Goal: Task Accomplishment & Management: Complete application form

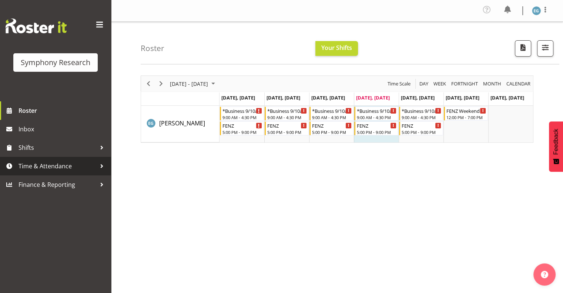
click at [30, 165] on span "Time & Attendance" at bounding box center [57, 166] width 78 height 11
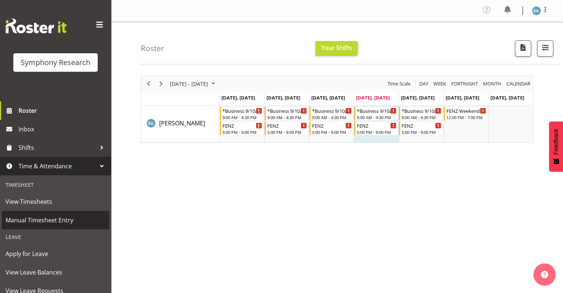
click at [49, 217] on span "Manual Timesheet Entry" at bounding box center [56, 220] width 100 height 11
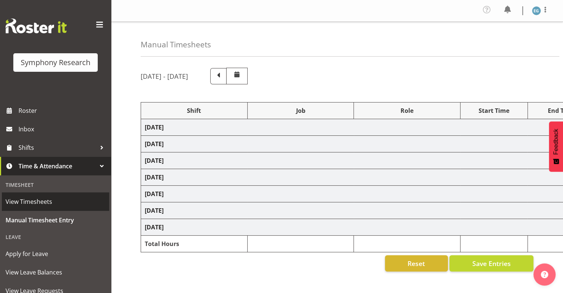
select select "26078"
select select "10549"
select select "26078"
select select "10549"
select select "48116"
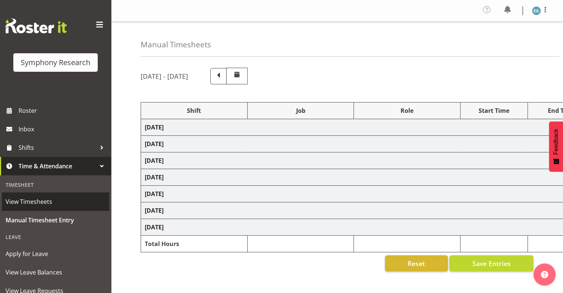
select select "9636"
select select "26078"
select select "9636"
select select "26078"
select select "10549"
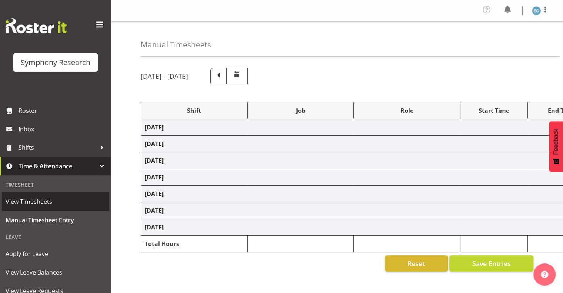
select select "26078"
select select "10549"
select select "26078"
select select "9636"
select select "26078"
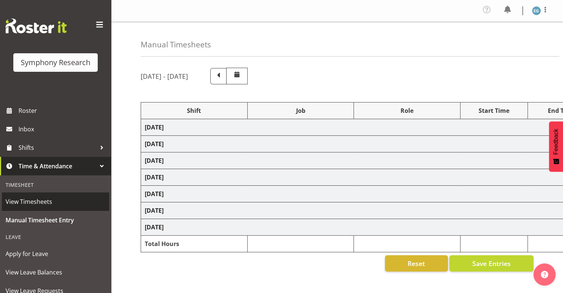
select select "10549"
select select "48116"
select select "9636"
select select "26078"
select select "10549"
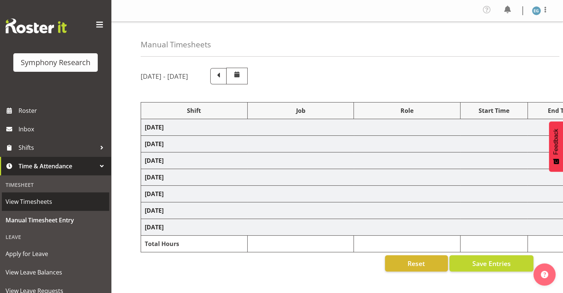
select select "26078"
select select "10549"
select select "48116"
select select "9636"
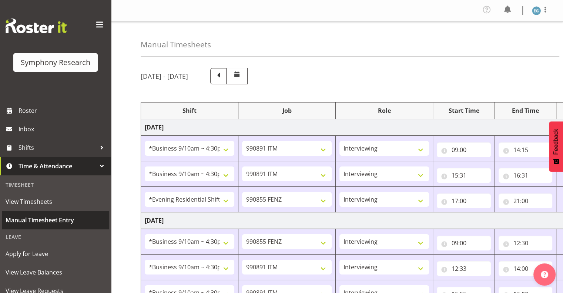
click at [64, 218] on span "Manual Timesheet Entry" at bounding box center [56, 220] width 100 height 11
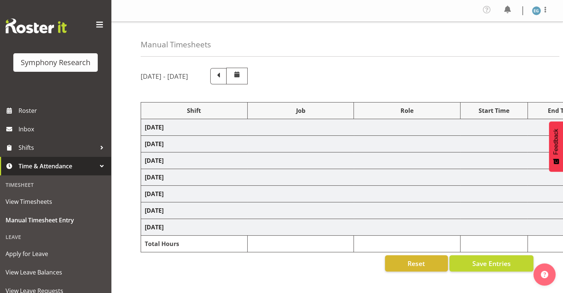
select select "26078"
select select "10549"
select select "26078"
select select "10549"
select select "48116"
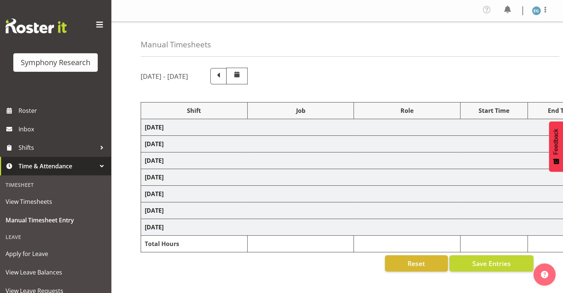
select select "9636"
select select "26078"
select select "9636"
select select "26078"
select select "10549"
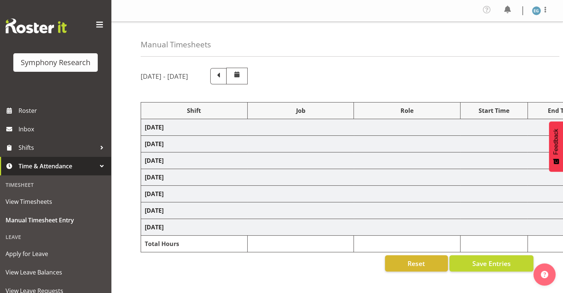
select select "26078"
select select "10549"
select select "26078"
select select "9636"
select select "26078"
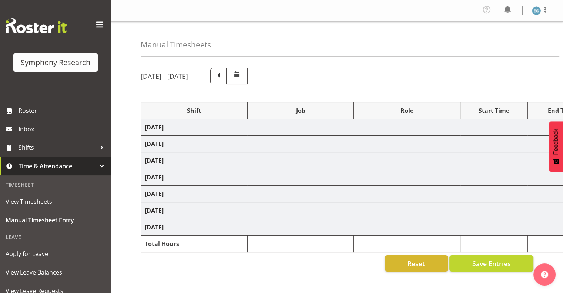
select select "10549"
select select "48116"
select select "9636"
select select "26078"
select select "10549"
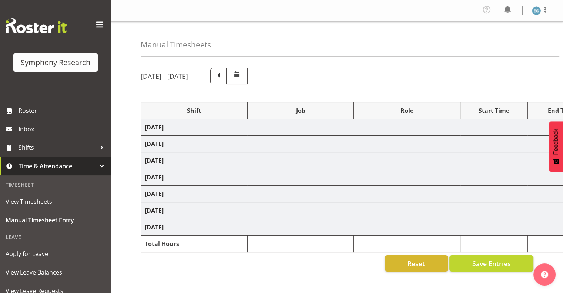
select select "26078"
select select "10549"
select select "48116"
select select "9636"
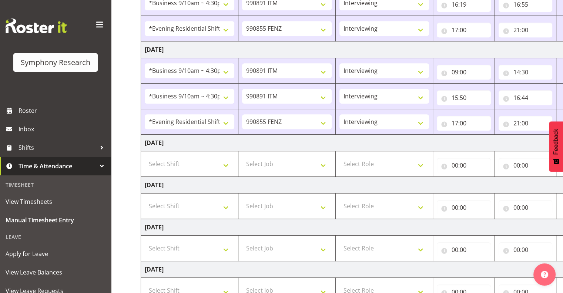
scroll to position [344, 0]
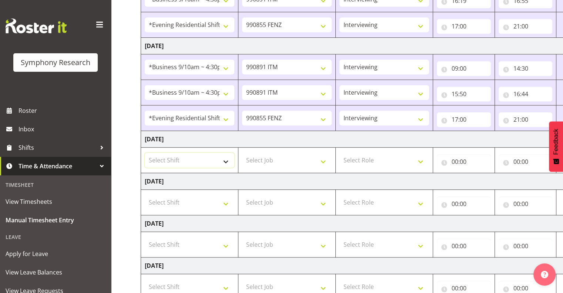
click at [225, 158] on select "Select Shift !!Weekend Residential (Roster IT Shift Label) *Business 9/10am ~ 4…" at bounding box center [190, 160] width 90 height 15
select select "26078"
click at [145, 153] on select "Select Shift !!Weekend Residential (Roster IT Shift Label) *Business 9/10am ~ 4…" at bounding box center [190, 160] width 90 height 15
click at [323, 158] on select "Select Job 550060 IF Admin 553492 World Poll Aus Wave 2 Main 2025 553493 World …" at bounding box center [287, 160] width 90 height 15
select select "10549"
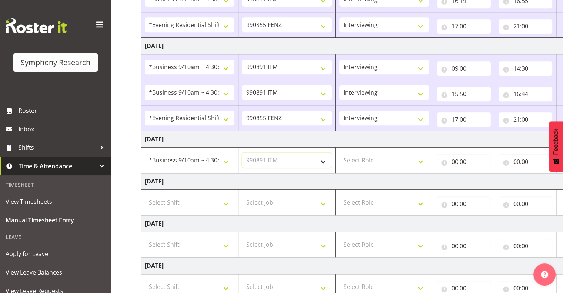
click at [242, 153] on select "Select Job 550060 IF Admin 553492 World Poll Aus Wave 2 Main 2025 553493 World …" at bounding box center [287, 160] width 90 height 15
click at [419, 157] on select "Select Role Interviewing Briefing" at bounding box center [384, 160] width 90 height 15
select select "47"
click at [339, 153] on select "Select Role Interviewing Briefing" at bounding box center [384, 160] width 90 height 15
click at [459, 159] on input "00:00" at bounding box center [463, 161] width 54 height 15
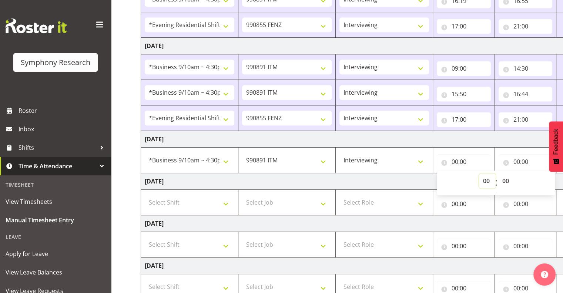
click at [484, 176] on select "00 01 02 03 04 05 06 07 08 09 10 11 12 13 14 15 16 17 18 19 20 21 22 23" at bounding box center [487, 180] width 17 height 15
select select "9"
click at [479, 173] on select "00 01 02 03 04 05 06 07 08 09 10 11 12 13 14 15 16 17 18 19 20 21 22 23" at bounding box center [487, 180] width 17 height 15
type input "09:00"
click at [520, 159] on input "00:00" at bounding box center [525, 161] width 54 height 15
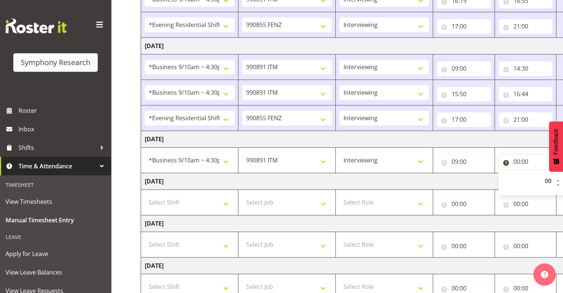
click at [516, 158] on input "00:00" at bounding box center [525, 161] width 54 height 15
click at [513, 158] on input "00:00" at bounding box center [525, 161] width 54 height 15
click at [546, 176] on select "00 01 02 03 04 05 06 07 08 09 10 11 12 13 14 15 16 17 18 19 20 21 22 23" at bounding box center [548, 180] width 17 height 15
select select "9"
click at [540, 173] on select "00 01 02 03 04 05 06 07 08 09 10 11 12 13 14 15 16 17 18 19 20 21 22 23" at bounding box center [548, 180] width 17 height 15
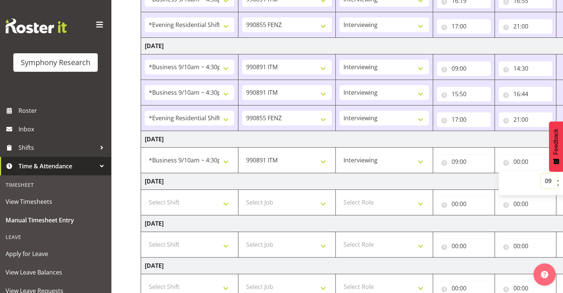
type input "09:00"
click at [525, 159] on input "09:00" at bounding box center [525, 161] width 54 height 15
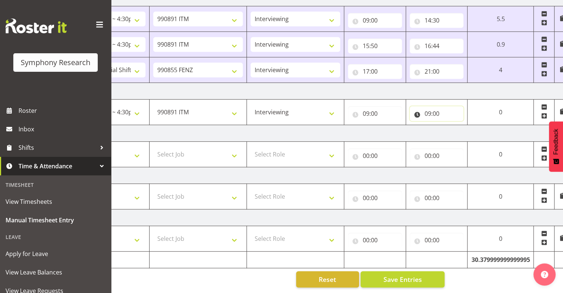
scroll to position [0, 96]
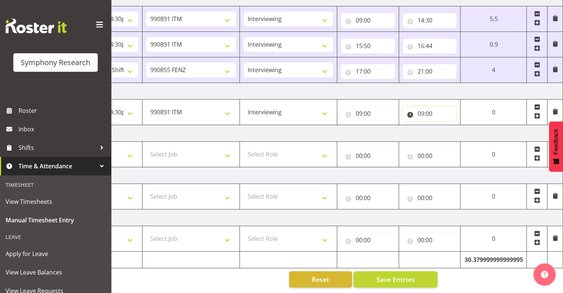
click at [428, 106] on input "09:00" at bounding box center [429, 113] width 54 height 15
click at [472, 126] on select "00 01 02 03 04 05 06 07 08 09 10 11 12 13 14 15 16 17 18 19 20 21 22 23 24 25 2…" at bounding box center [472, 132] width 17 height 15
select select "45"
click at [464, 125] on select "00 01 02 03 04 05 06 07 08 09 10 11 12 13 14 15 16 17 18 19 20 21 22 23 24 25 2…" at bounding box center [472, 132] width 17 height 15
type input "09:45"
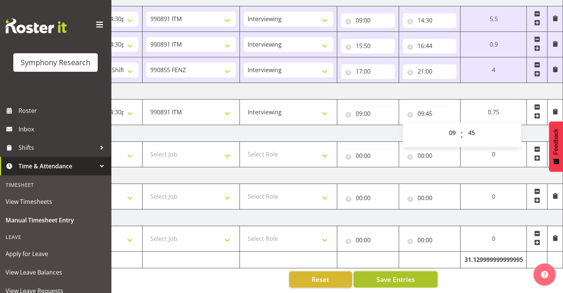
click at [406, 279] on button "Save Entries" at bounding box center [395, 279] width 84 height 16
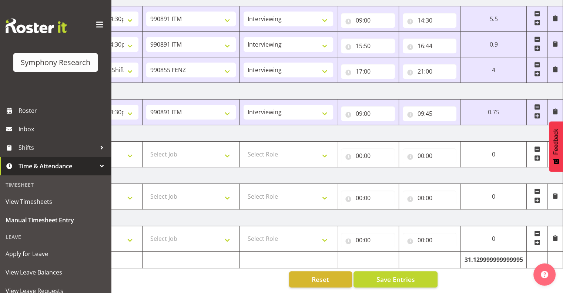
click at [537, 113] on span at bounding box center [537, 116] width 6 height 6
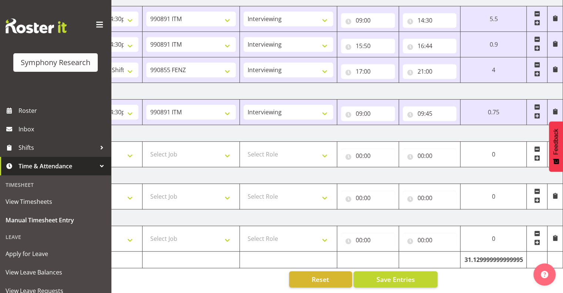
click at [536, 113] on span at bounding box center [537, 116] width 6 height 6
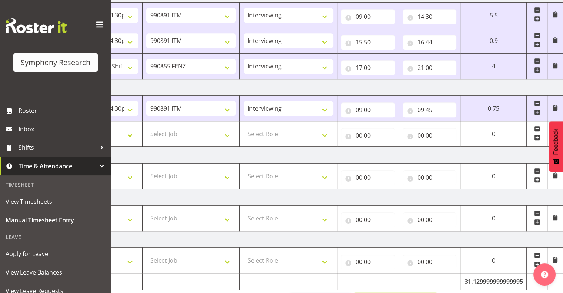
drag, startPoint x: 422, startPoint y: 291, endPoint x: 333, endPoint y: 285, distance: 89.8
drag, startPoint x: 431, startPoint y: 291, endPoint x: 518, endPoint y: 276, distance: 88.2
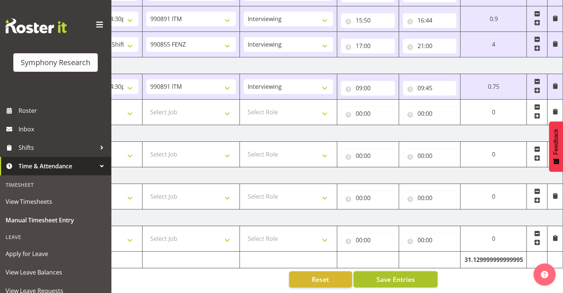
click at [414, 273] on button "Save Entries" at bounding box center [395, 279] width 84 height 16
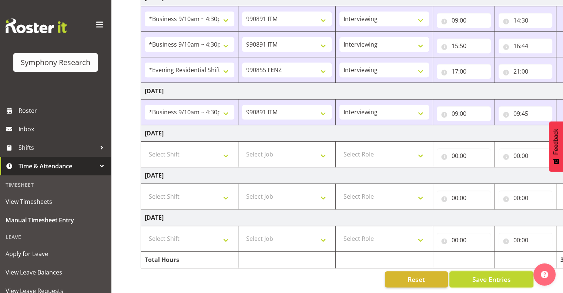
scroll to position [0, 96]
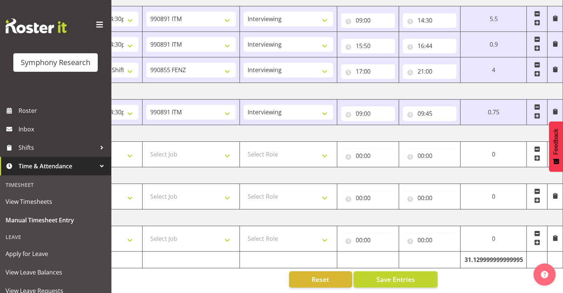
click at [536, 113] on span at bounding box center [537, 116] width 6 height 6
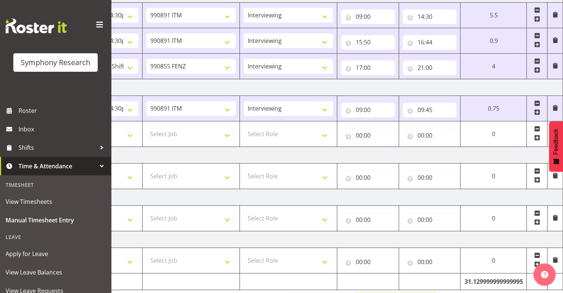
drag, startPoint x: 429, startPoint y: 291, endPoint x: 439, endPoint y: 264, distance: 28.8
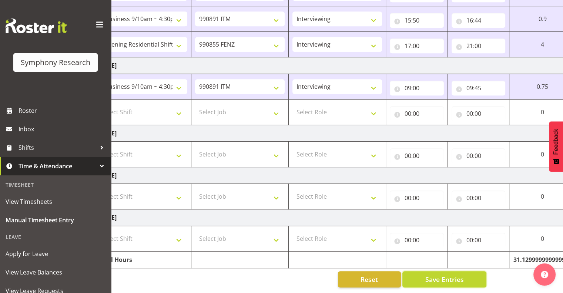
scroll to position [0, 0]
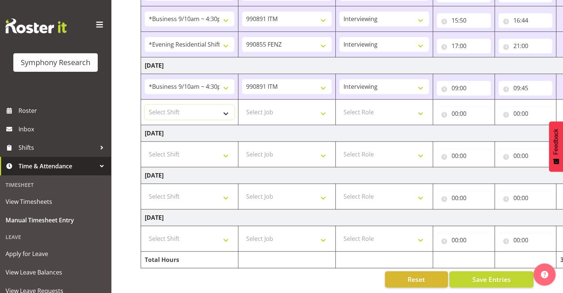
click at [226, 106] on select "Select Shift !!Weekend Residential (Roster IT Shift Label) *Business 9/10am ~ 4…" at bounding box center [190, 112] width 90 height 15
select select "26078"
click at [145, 105] on select "Select Shift !!Weekend Residential (Roster IT Shift Label) *Business 9/10am ~ 4…" at bounding box center [190, 112] width 90 height 15
click at [322, 108] on select "Select Job 550060 IF Admin 553492 World Poll Aus Wave 2 Main 2025 553493 World …" at bounding box center [287, 112] width 90 height 15
select select "10576"
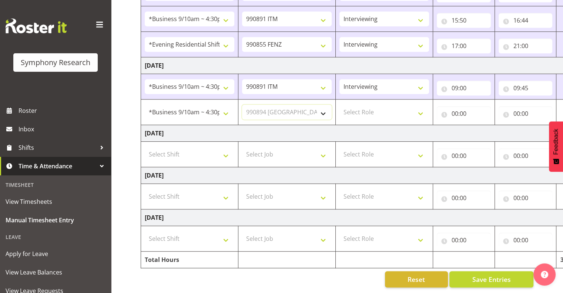
click at [242, 105] on select "Select Job 550060 IF Admin 553492 World Poll Aus Wave 2 Main 2025 553493 World …" at bounding box center [287, 112] width 90 height 15
click at [420, 107] on select "Select Role Interviewing Briefing" at bounding box center [384, 112] width 90 height 15
select select "297"
click at [339, 105] on select "Select Role Interviewing Briefing" at bounding box center [384, 112] width 90 height 15
click at [461, 106] on input "00:00" at bounding box center [463, 113] width 54 height 15
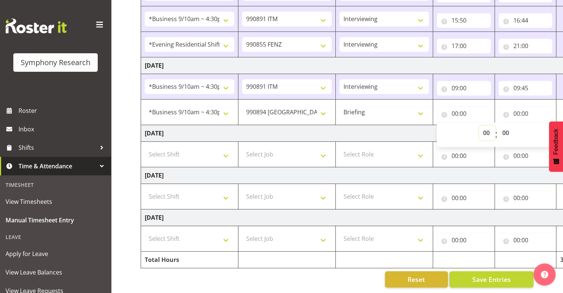
click at [486, 126] on select "00 01 02 03 04 05 06 07 08 09 10 11 12 13 14 15 16 17 18 19 20 21 22 23" at bounding box center [487, 132] width 17 height 15
select select "10"
click at [479, 125] on select "00 01 02 03 04 05 06 07 08 09 10 11 12 13 14 15 16 17 18 19 20 21 22 23" at bounding box center [487, 132] width 17 height 15
type input "10:00"
click at [522, 108] on input "00:00" at bounding box center [525, 113] width 54 height 15
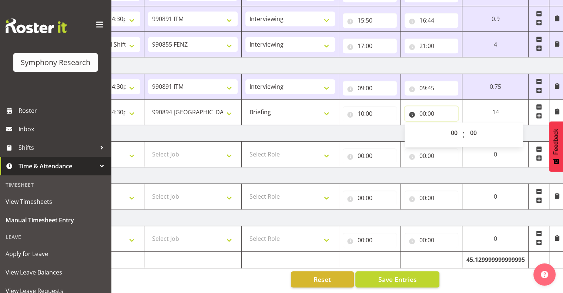
scroll to position [0, 96]
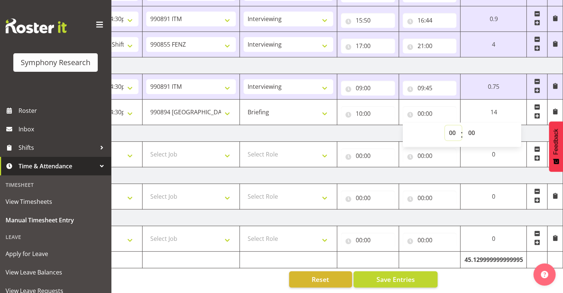
click at [451, 125] on select "00 01 02 03 04 05 06 07 08 09 10 11 12 13 14 15 16 17 18 19 20 21 22 23" at bounding box center [453, 132] width 17 height 15
select select "10"
click at [445, 125] on select "00 01 02 03 04 05 06 07 08 09 10 11 12 13 14 15 16 17 18 19 20 21 22 23" at bounding box center [453, 132] width 17 height 15
type input "10:00"
click at [472, 126] on select "00 01 02 03 04 05 06 07 08 09 10 11 12 13 14 15 16 17 18 19 20 21 22 23 24 25 2…" at bounding box center [472, 132] width 17 height 15
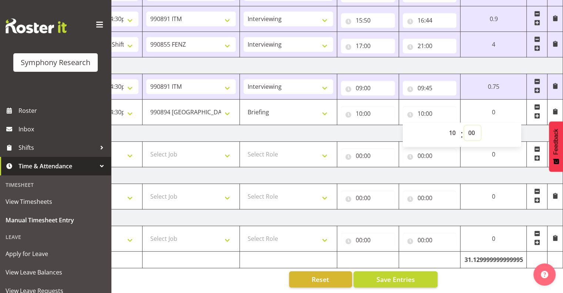
select select "30"
click at [464, 125] on select "00 01 02 03 04 05 06 07 08 09 10 11 12 13 14 15 16 17 18 19 20 21 22 23 24 25 2…" at bounding box center [472, 132] width 17 height 15
type input "10:30"
drag, startPoint x: 438, startPoint y: 101, endPoint x: 458, endPoint y: 109, distance: 21.4
click at [440, 106] on input "10:30" at bounding box center [429, 113] width 54 height 15
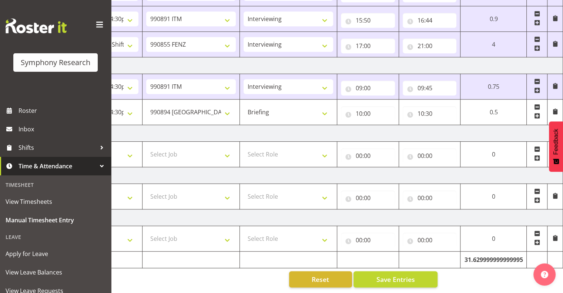
click at [536, 113] on span at bounding box center [537, 116] width 6 height 6
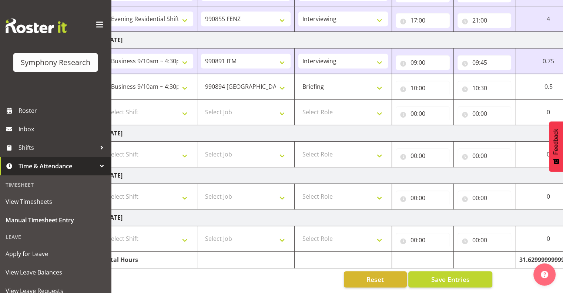
scroll to position [0, 0]
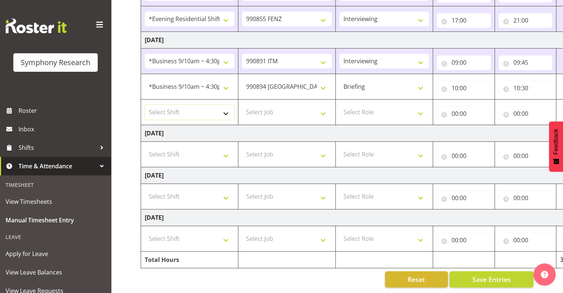
click at [226, 105] on select "Select Shift !!Weekend Residential (Roster IT Shift Label) *Business 9/10am ~ 4…" at bounding box center [190, 112] width 90 height 15
select select "26078"
click at [145, 105] on select "Select Shift !!Weekend Residential (Roster IT Shift Label) *Business 9/10am ~ 4…" at bounding box center [190, 112] width 90 height 15
click at [322, 107] on select "Select Job 550060 IF Admin 553492 World Poll Aus Wave 2 Main 2025 553493 World …" at bounding box center [287, 112] width 90 height 15
select select "10549"
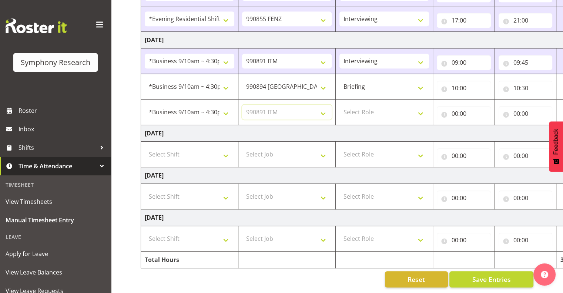
click at [242, 105] on select "Select Job 550060 IF Admin 553492 World Poll Aus Wave 2 Main 2025 553493 World …" at bounding box center [287, 112] width 90 height 15
click at [420, 106] on select "Select Role Interviewing Briefing" at bounding box center [384, 112] width 90 height 15
select select "47"
click at [339, 105] on select "Select Role Interviewing Briefing" at bounding box center [384, 112] width 90 height 15
click at [461, 106] on input "00:00" at bounding box center [463, 113] width 54 height 15
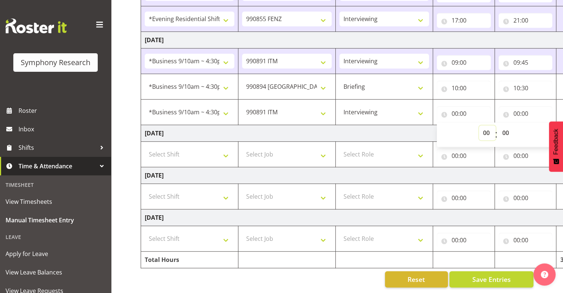
click at [484, 126] on select "00 01 02 03 04 05 06 07 08 09 10 11 12 13 14 15 16 17 18 19 20 21 22 23" at bounding box center [487, 132] width 17 height 15
select select "14"
click at [479, 125] on select "00 01 02 03 04 05 06 07 08 09 10 11 12 13 14 15 16 17 18 19 20 21 22 23" at bounding box center [487, 132] width 17 height 15
type input "14:00"
click at [504, 125] on select "00 01 02 03 04 05 06 07 08 09 10 11 12 13 14 15 16 17 18 19 20 21 22 23 24 25 2…" at bounding box center [506, 132] width 17 height 15
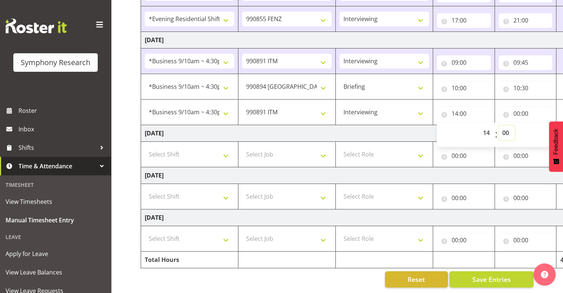
select select "35"
click at [514, 125] on select "00 01 02 03 04 05 06 07 08 09 10 11 12 13 14 15 16 17 18 19 20 21 22 23 24 25 2…" at bounding box center [506, 132] width 17 height 15
type input "14:35"
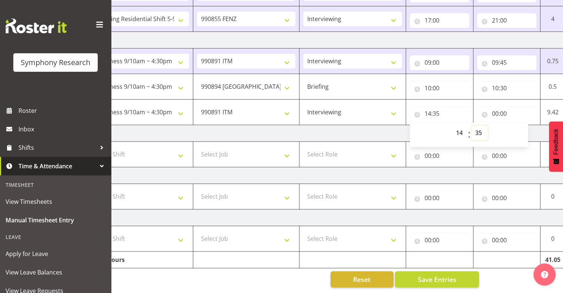
scroll to position [0, 96]
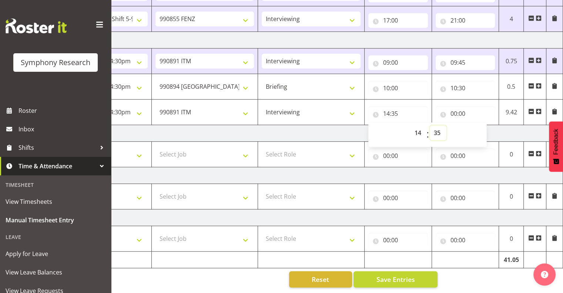
click at [435, 126] on select "00 01 02 03 04 05 06 07 08 09 10 11 12 13 14 15 16 17 18 19 20 21 22 23 24 25 2…" at bounding box center [437, 132] width 17 height 15
click at [395, 107] on input "14:35" at bounding box center [398, 113] width 60 height 15
click at [393, 106] on input "14:35" at bounding box center [398, 113] width 60 height 15
click at [420, 127] on select "00 01 02 03 04 05 06 07 08 09 10 11 12 13 14 15 16 17 18 19 20 21 22 23" at bounding box center [418, 132] width 17 height 15
select select "10"
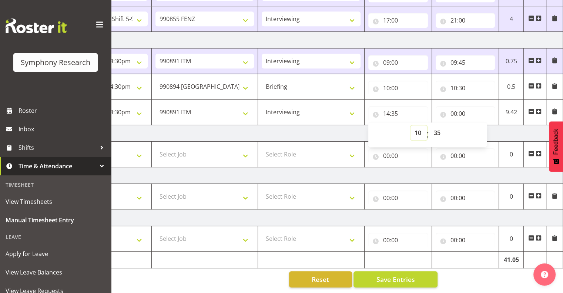
click at [410, 125] on select "00 01 02 03 04 05 06 07 08 09 10 11 12 13 14 15 16 17 18 19 20 21 22 23" at bounding box center [418, 132] width 17 height 15
type input "10:35"
click at [459, 107] on input "00:00" at bounding box center [465, 113] width 60 height 15
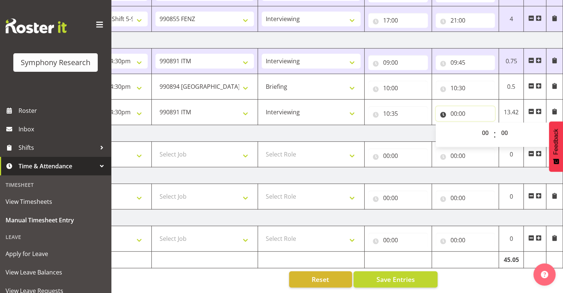
click at [460, 106] on input "00:00" at bounding box center [465, 113] width 60 height 15
click at [455, 106] on input "00:00" at bounding box center [465, 113] width 60 height 15
drag, startPoint x: 455, startPoint y: 106, endPoint x: 485, endPoint y: 124, distance: 35.2
click at [483, 125] on select "00 01 02 03 04 05 06 07 08 09 10 11 12 13 14 15 16 17 18 19 20 21 22 23" at bounding box center [485, 132] width 17 height 15
select select "14"
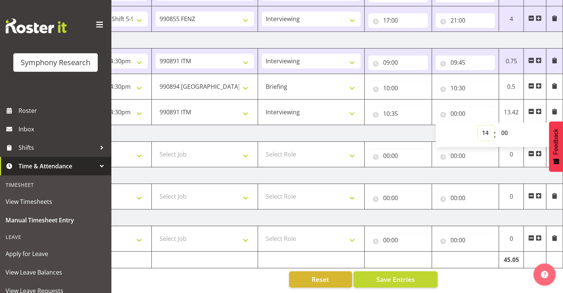
click at [477, 125] on select "00 01 02 03 04 05 06 07 08 09 10 11 12 13 14 15 16 17 18 19 20 21 22 23" at bounding box center [485, 132] width 17 height 15
type input "14:00"
click at [503, 125] on select "00 01 02 03 04 05 06 07 08 09 10 11 12 13 14 15 16 17 18 19 20 21 22 23 24 25 2…" at bounding box center [505, 132] width 17 height 15
select select "35"
click at [497, 125] on select "00 01 02 03 04 05 06 07 08 09 10 11 12 13 14 15 16 17 18 19 20 21 22 23 24 25 2…" at bounding box center [505, 132] width 17 height 15
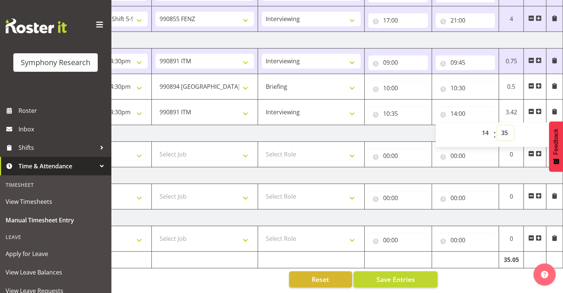
type input "14:35"
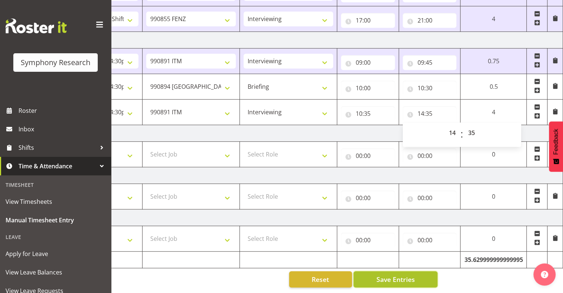
click at [389, 274] on span "Save Entries" at bounding box center [395, 279] width 38 height 10
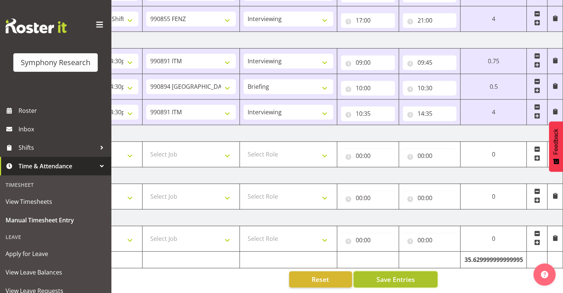
click at [395, 274] on span "Save Entries" at bounding box center [395, 279] width 38 height 10
click at [531, 110] on td at bounding box center [536, 112] width 21 height 26
click at [535, 113] on span at bounding box center [537, 116] width 6 height 6
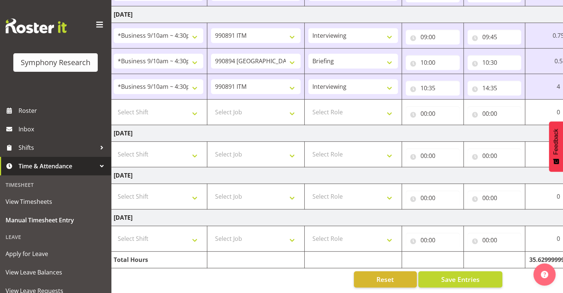
scroll to position [0, 0]
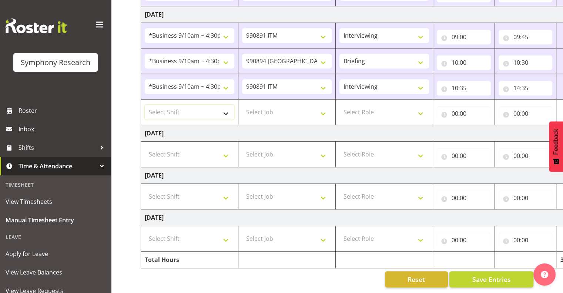
click at [225, 105] on select "Select Shift !!Weekend Residential (Roster IT Shift Label) *Business 9/10am ~ 4…" at bounding box center [190, 112] width 90 height 15
select select "26078"
click at [145, 105] on select "Select Shift !!Weekend Residential (Roster IT Shift Label) *Business 9/10am ~ 4…" at bounding box center [190, 112] width 90 height 15
click at [322, 108] on select "Select Job 550060 IF Admin 553492 World Poll Aus Wave 2 Main 2025 553493 World …" at bounding box center [287, 112] width 90 height 15
select select "10549"
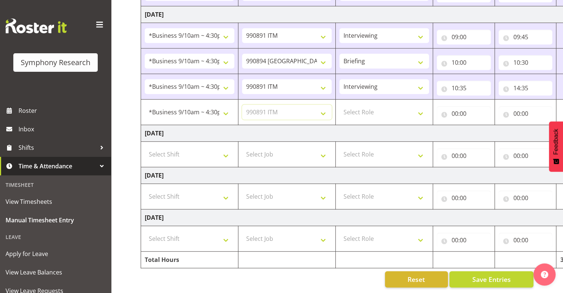
click at [242, 105] on select "Select Job 550060 IF Admin 553492 World Poll Aus Wave 2 Main 2025 553493 World …" at bounding box center [287, 112] width 90 height 15
click at [421, 107] on select "Select Role Interviewing Briefing" at bounding box center [384, 112] width 90 height 15
select select "47"
click at [339, 105] on select "Select Role Interviewing Briefing" at bounding box center [384, 112] width 90 height 15
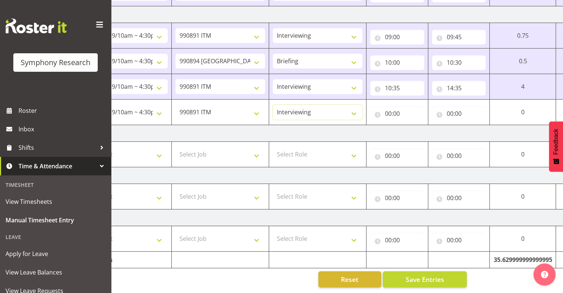
scroll to position [0, 96]
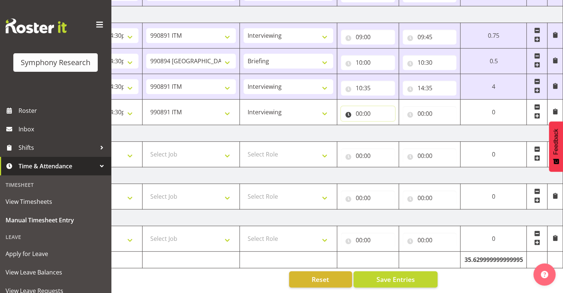
click at [367, 106] on input "00:00" at bounding box center [368, 113] width 54 height 15
click at [390, 125] on select "00 01 02 03 04 05 06 07 08 09 10 11 12 13 14 15 16 17 18 19 20 21 22 23" at bounding box center [391, 132] width 17 height 15
select select "14"
click at [383, 125] on select "00 01 02 03 04 05 06 07 08 09 10 11 12 13 14 15 16 17 18 19 20 21 22 23" at bounding box center [391, 132] width 17 height 15
type input "14:00"
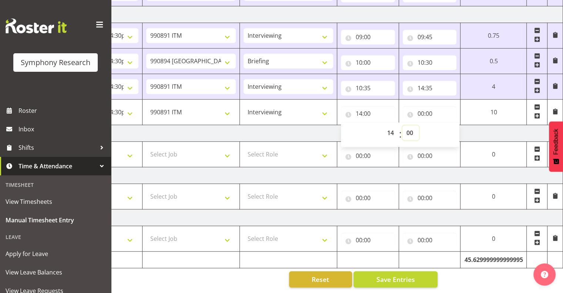
click at [409, 125] on select "00 01 02 03 04 05 06 07 08 09 10 11 12 13 14 15 16 17 18 19 20 21 22 23 24 25 2…" at bounding box center [410, 132] width 17 height 15
select select "40"
click at [402, 125] on select "00 01 02 03 04 05 06 07 08 09 10 11 12 13 14 15 16 17 18 19 20 21 22 23 24 25 2…" at bounding box center [410, 132] width 17 height 15
type input "14:40"
click at [408, 126] on select "00 01 02 03 04 05 06 07 08 09 10 11 12 13 14 15 16 17 18 19 20 21 22 23 24 25 2…" at bounding box center [410, 132] width 17 height 15
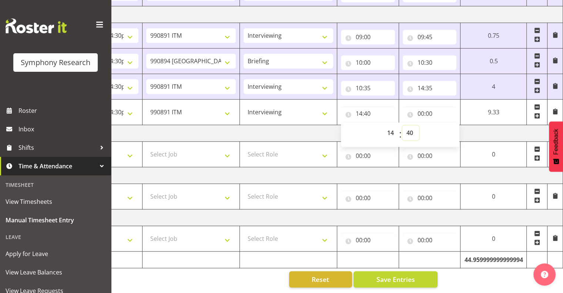
select select "45"
click at [402, 125] on select "00 01 02 03 04 05 06 07 08 09 10 11 12 13 14 15 16 17 18 19 20 21 22 23 24 25 2…" at bounding box center [410, 132] width 17 height 15
type input "14:45"
drag, startPoint x: 391, startPoint y: 127, endPoint x: 384, endPoint y: 124, distance: 7.6
click at [390, 127] on select "00 01 02 03 04 05 06 07 08 09 10 11 12 13 14 15 16 17 18 19 20 21 22 23" at bounding box center [391, 132] width 17 height 15
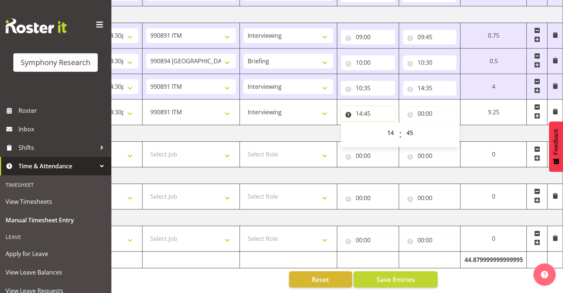
click at [361, 106] on input "14:45" at bounding box center [368, 113] width 54 height 15
click at [389, 126] on select "00 01 02 03 04 05 06 07 08 09 10 11 12 13 14 15 16 17 18 19 20 21 22 23" at bounding box center [391, 132] width 17 height 15
select select "15"
click at [383, 125] on select "00 01 02 03 04 05 06 07 08 09 10 11 12 13 14 15 16 17 18 19 20 21 22 23" at bounding box center [391, 132] width 17 height 15
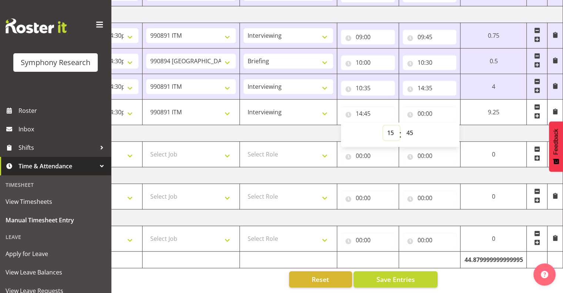
type input "15:45"
click at [408, 125] on select "00 01 02 03 04 05 06 07 08 09 10 11 12 13 14 15 16 17 18 19 20 21 22 23 24 25 2…" at bounding box center [410, 132] width 17 height 15
click at [370, 106] on input "15:45" at bounding box center [368, 113] width 54 height 15
click at [364, 107] on input "15:45" at bounding box center [368, 113] width 54 height 15
click at [408, 127] on select "00 01 02 03 04 05 06 07 08 09 10 11 12 13 14 15 16 17 18 19 20 21 22 23 24 25 2…" at bounding box center [410, 132] width 17 height 15
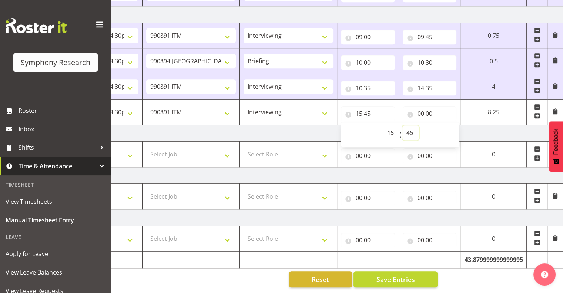
select select "30"
click at [402, 125] on select "00 01 02 03 04 05 06 07 08 09 10 11 12 13 14 15 16 17 18 19 20 21 22 23 24 25 2…" at bounding box center [410, 132] width 17 height 15
type input "15:30"
click at [431, 108] on input "00:00" at bounding box center [429, 113] width 54 height 15
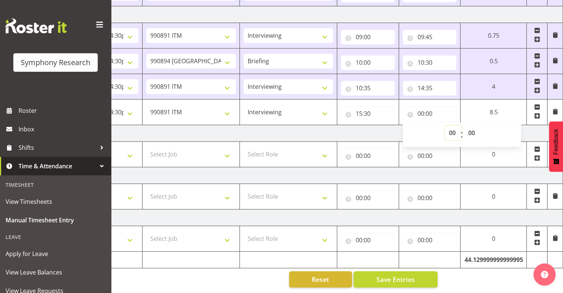
click at [450, 126] on select "00 01 02 03 04 05 06 07 08 09 10 11 12 13 14 15 16 17 18 19 20 21 22 23" at bounding box center [453, 132] width 17 height 15
select select "15"
click at [445, 125] on select "00 01 02 03 04 05 06 07 08 09 10 11 12 13 14 15 16 17 18 19 20 21 22 23" at bounding box center [453, 132] width 17 height 15
type input "15:00"
click at [473, 126] on select "00 01 02 03 04 05 06 07 08 09 10 11 12 13 14 15 16 17 18 19 20 21 22 23 24 25 2…" at bounding box center [472, 132] width 17 height 15
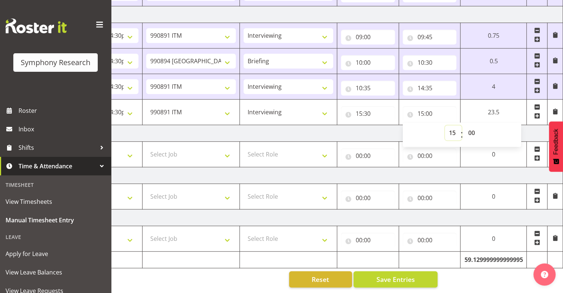
click at [451, 126] on select "00 01 02 03 04 05 06 07 08 09 10 11 12 13 14 15 16 17 18 19 20 21 22 23" at bounding box center [453, 132] width 17 height 15
select select "16"
click at [445, 125] on select "00 01 02 03 04 05 06 07 08 09 10 11 12 13 14 15 16 17 18 19 20 21 22 23" at bounding box center [453, 132] width 17 height 15
type input "16:00"
click at [470, 125] on select "00 01 02 03 04 05 06 07 08 09 10 11 12 13 14 15 16 17 18 19 20 21 22 23 24 25 2…" at bounding box center [472, 132] width 17 height 15
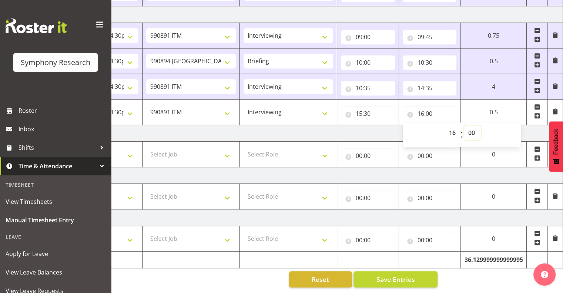
select select "45"
click at [464, 125] on select "00 01 02 03 04 05 06 07 08 09 10 11 12 13 14 15 16 17 18 19 20 21 22 23 24 25 2…" at bounding box center [472, 132] width 17 height 15
type input "16:45"
click at [399, 274] on span "Save Entries" at bounding box center [395, 279] width 38 height 10
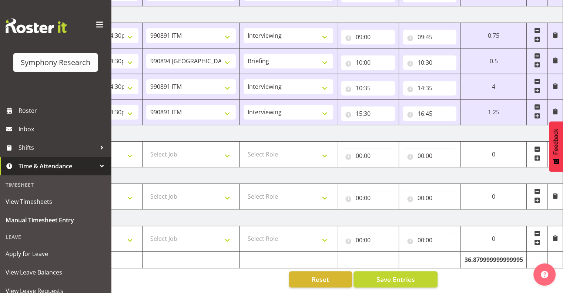
click at [537, 113] on span at bounding box center [537, 116] width 6 height 6
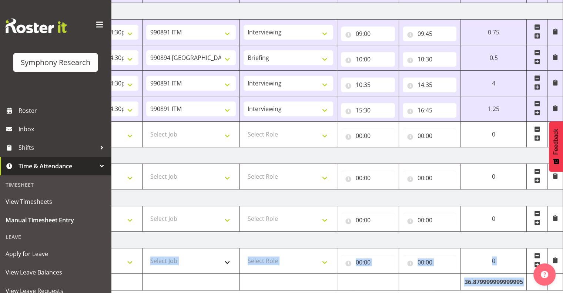
drag, startPoint x: 422, startPoint y: 290, endPoint x: 188, endPoint y: 258, distance: 236.7
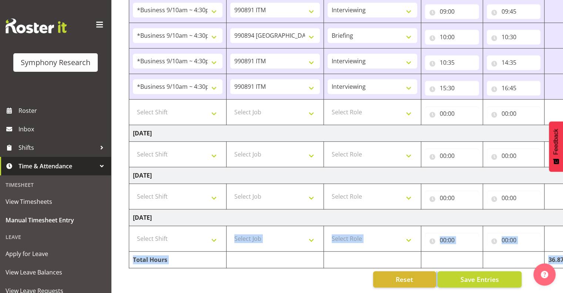
scroll to position [0, 0]
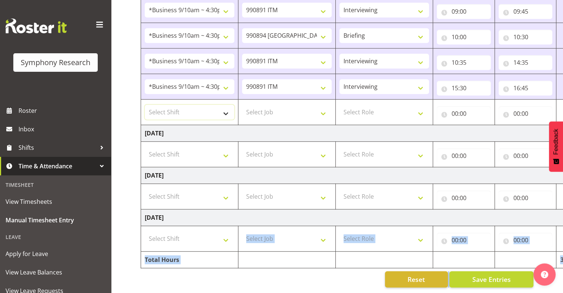
click at [225, 106] on select "Select Shift !!Weekend Residential (Roster IT Shift Label) *Business 9/10am ~ 4…" at bounding box center [190, 112] width 90 height 15
select select "26078"
click at [145, 105] on select "Select Shift !!Weekend Residential (Roster IT Shift Label) *Business 9/10am ~ 4…" at bounding box center [190, 112] width 90 height 15
click at [323, 108] on select "Select Job 550060 IF Admin 553492 World Poll Aus Wave 2 Main 2025 553493 World …" at bounding box center [287, 112] width 90 height 15
click at [482, 274] on span "Save Entries" at bounding box center [491, 279] width 38 height 10
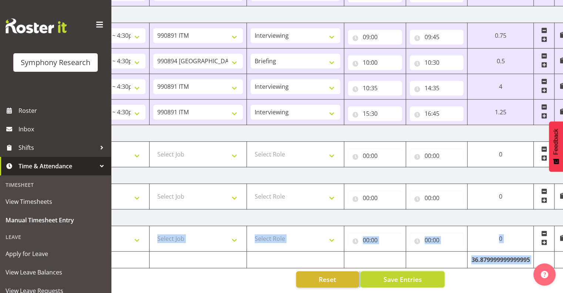
scroll to position [0, 96]
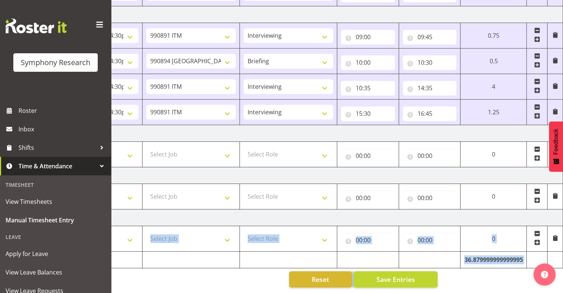
click at [536, 113] on span at bounding box center [537, 116] width 6 height 6
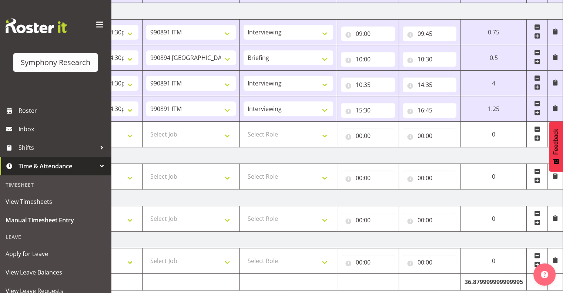
drag, startPoint x: 429, startPoint y: 290, endPoint x: 373, endPoint y: 287, distance: 55.9
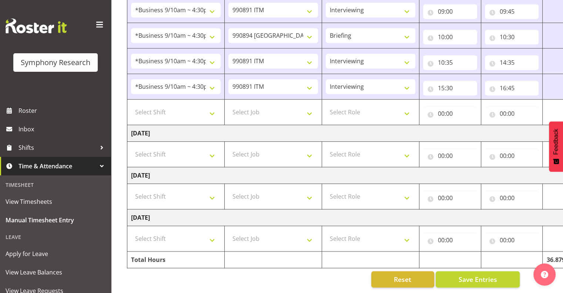
scroll to position [0, 0]
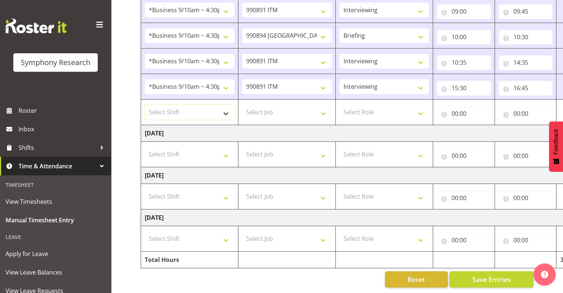
click at [225, 107] on select "Select Shift !!Weekend Residential (Roster IT Shift Label) *Business 9/10am ~ 4…" at bounding box center [190, 112] width 90 height 15
select select "48116"
click at [145, 105] on select "Select Shift !!Weekend Residential (Roster IT Shift Label) *Business 9/10am ~ 4…" at bounding box center [190, 112] width 90 height 15
click at [322, 105] on select "Select Job 550060 IF Admin 553492 World Poll Aus Wave 2 Main 2025 553493 World …" at bounding box center [287, 112] width 90 height 15
select select "9636"
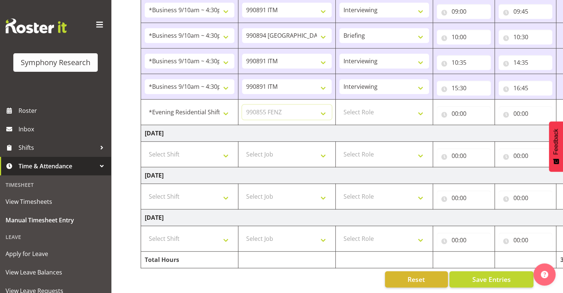
click at [242, 105] on select "Select Job 550060 IF Admin 553492 World Poll Aus Wave 2 Main 2025 553493 World …" at bounding box center [287, 112] width 90 height 15
click at [421, 106] on select "Select Role Interviewing Briefing" at bounding box center [384, 112] width 90 height 15
select select "47"
click at [339, 105] on select "Select Role Interviewing Briefing" at bounding box center [384, 112] width 90 height 15
click at [463, 107] on input "00:00" at bounding box center [463, 113] width 54 height 15
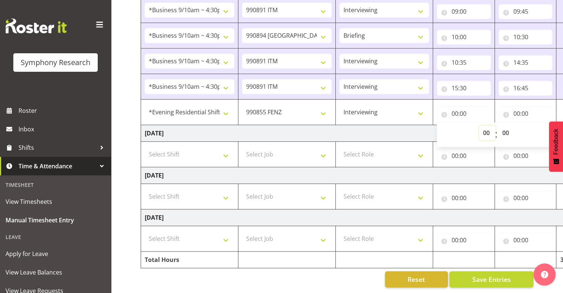
click at [486, 127] on select "00 01 02 03 04 05 06 07 08 09 10 11 12 13 14 15 16 17 18 19 20 21 22 23" at bounding box center [487, 132] width 17 height 15
select select "17"
click at [479, 125] on select "00 01 02 03 04 05 06 07 08 09 10 11 12 13 14 15 16 17 18 19 20 21 22 23" at bounding box center [487, 132] width 17 height 15
type input "17:00"
click at [469, 106] on input "17:00" at bounding box center [463, 113] width 54 height 15
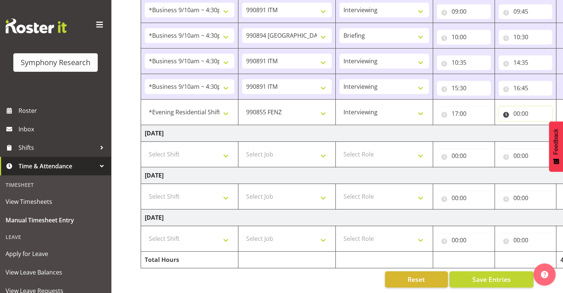
click at [528, 106] on input "00:00" at bounding box center [525, 113] width 54 height 15
click at [546, 126] on select "00 01 02 03 04 05 06 07 08 09 10 11 12 13 14 15 16 17 18 19 20 21 22 23" at bounding box center [548, 132] width 17 height 15
select select "21"
click at [540, 125] on select "00 01 02 03 04 05 06 07 08 09 10 11 12 13 14 15 16 17 18 19 20 21 22 23" at bounding box center [548, 132] width 17 height 15
type input "21:00"
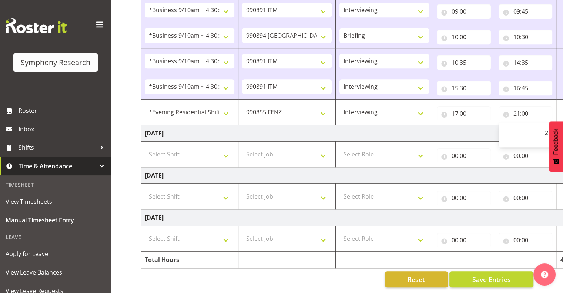
drag, startPoint x: 557, startPoint y: 124, endPoint x: 553, endPoint y: 163, distance: 39.7
click at [553, 163] on button "Feedback" at bounding box center [556, 146] width 14 height 50
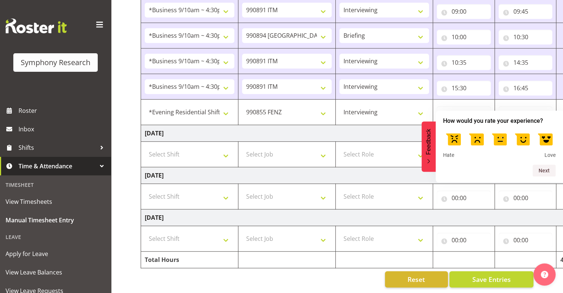
click at [428, 139] on span "Feedback" at bounding box center [428, 142] width 7 height 26
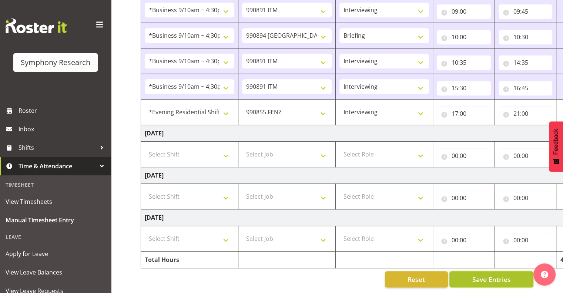
click at [490, 274] on span "Save Entries" at bounding box center [491, 279] width 38 height 10
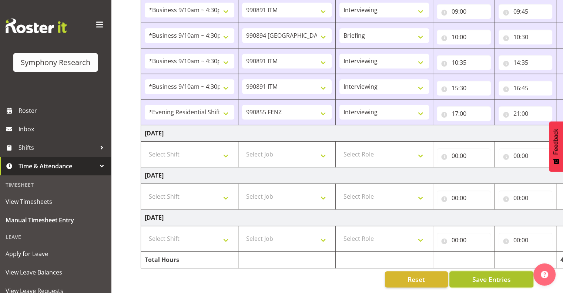
click at [491, 274] on span "Save Entries" at bounding box center [491, 279] width 38 height 10
click at [490, 274] on span "Save Entries" at bounding box center [491, 279] width 38 height 10
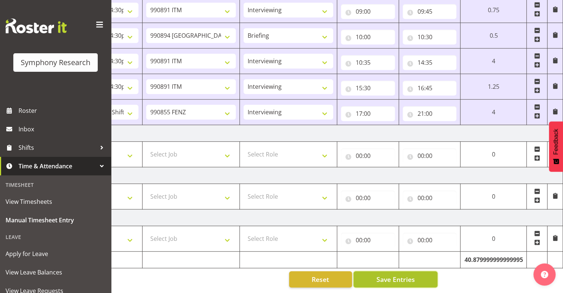
click at [404, 271] on button "Save Entries" at bounding box center [395, 279] width 84 height 16
